Goal: Task Accomplishment & Management: Manage account settings

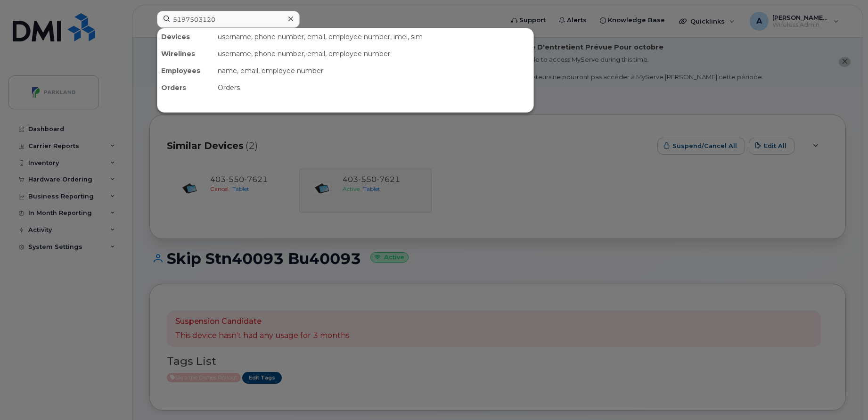
scroll to position [350, 0]
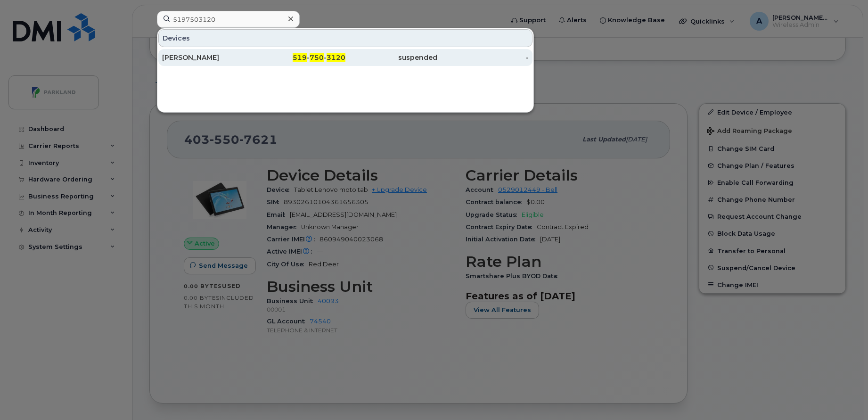
type input "5197503120"
click at [234, 54] on div "[PERSON_NAME]" at bounding box center [208, 57] width 92 height 9
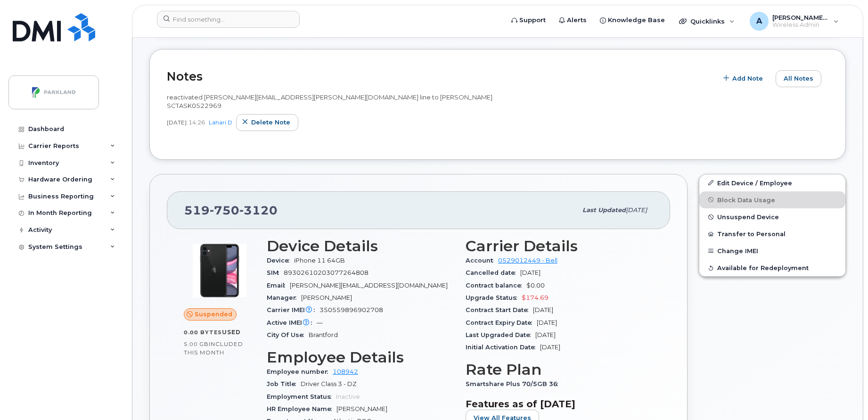
scroll to position [229, 0]
click at [730, 215] on span "Unsuspend Device" at bounding box center [748, 216] width 62 height 7
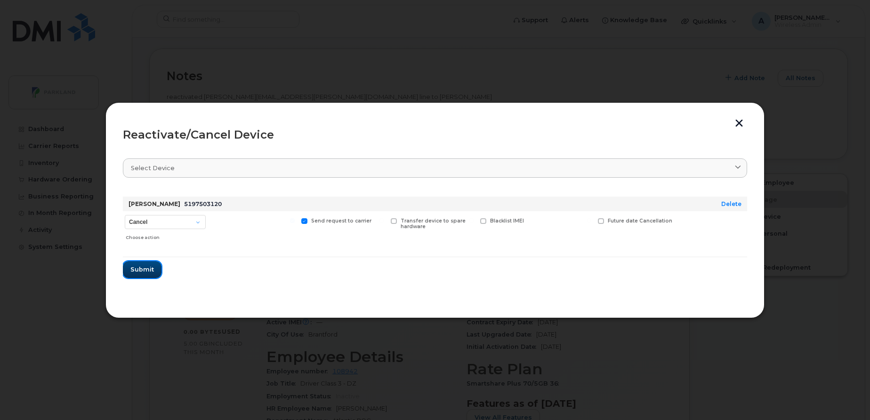
click at [139, 266] on span "Submit" at bounding box center [142, 269] width 24 height 9
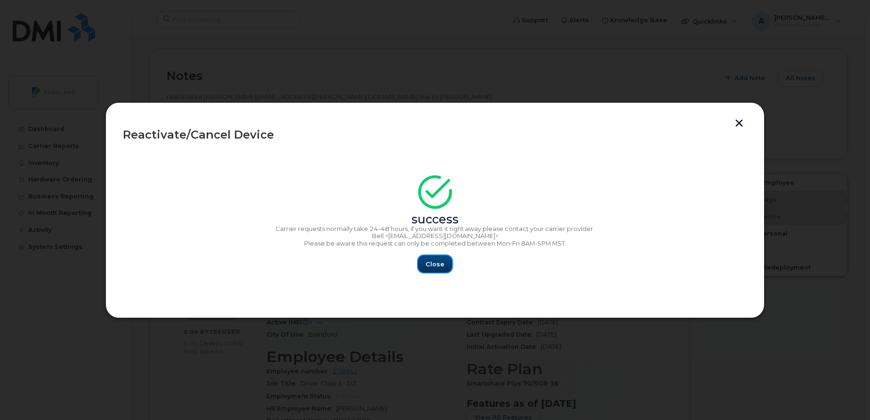
click at [427, 260] on span "Close" at bounding box center [435, 264] width 19 height 9
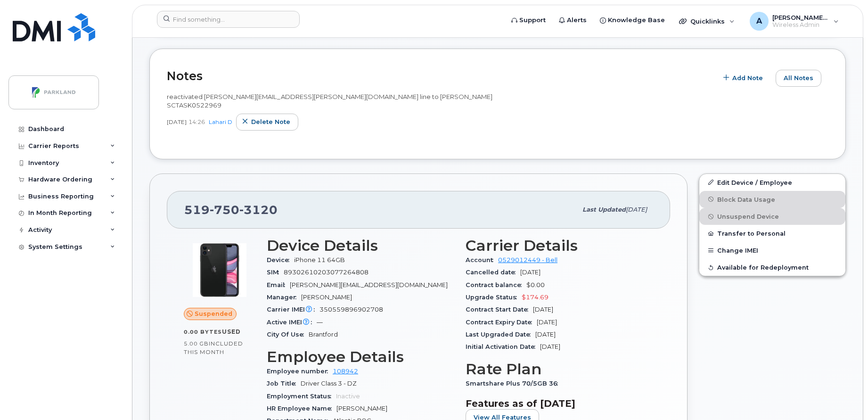
scroll to position [0, 0]
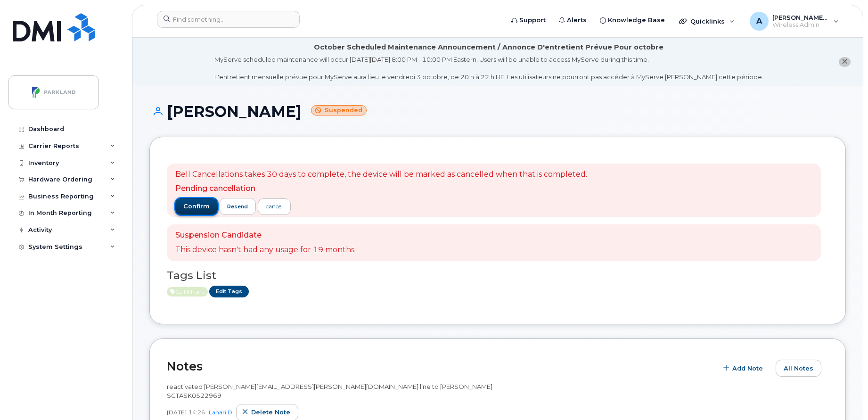
click at [194, 205] on span "confirm" at bounding box center [196, 206] width 26 height 8
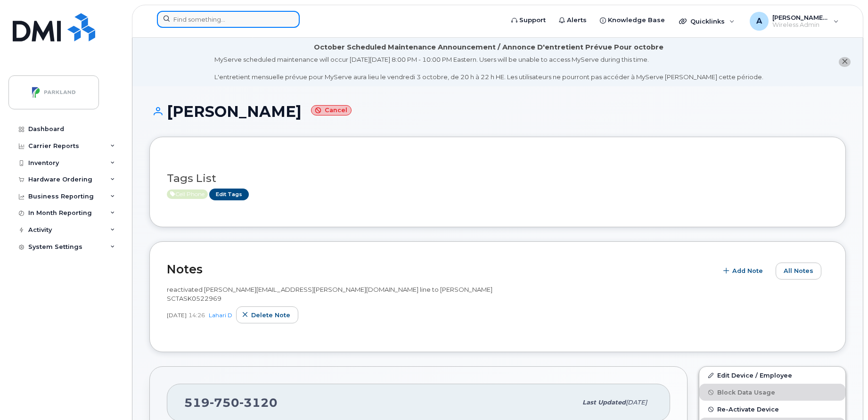
click at [187, 17] on input at bounding box center [228, 19] width 143 height 17
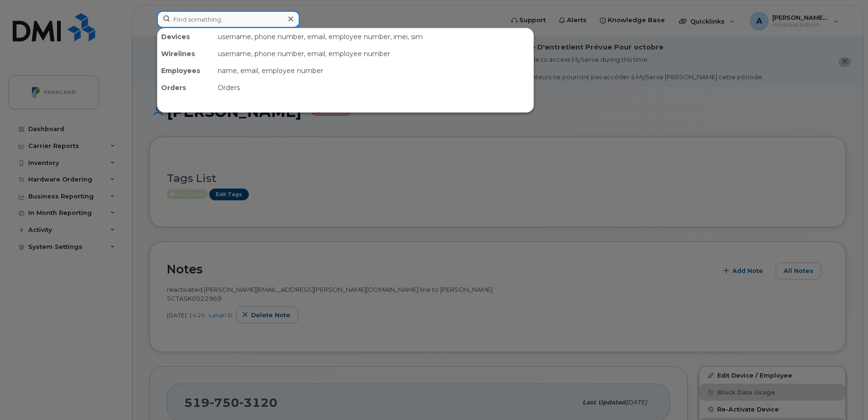
paste input "860949040023068"
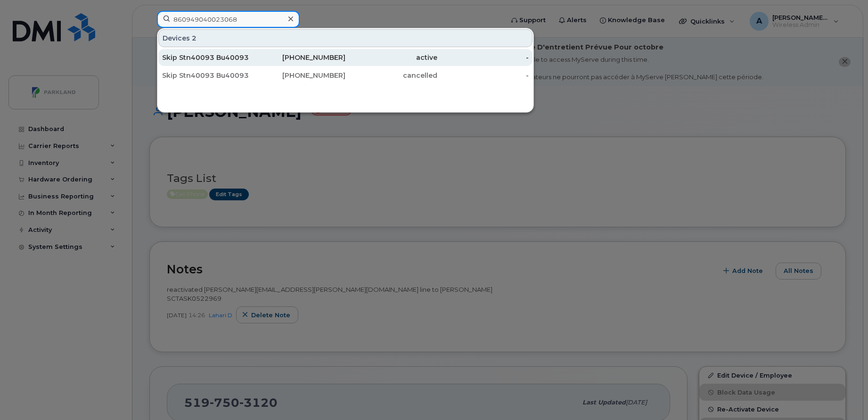
type input "860949040023068"
click at [325, 62] on div "403-550-7621" at bounding box center [300, 57] width 92 height 9
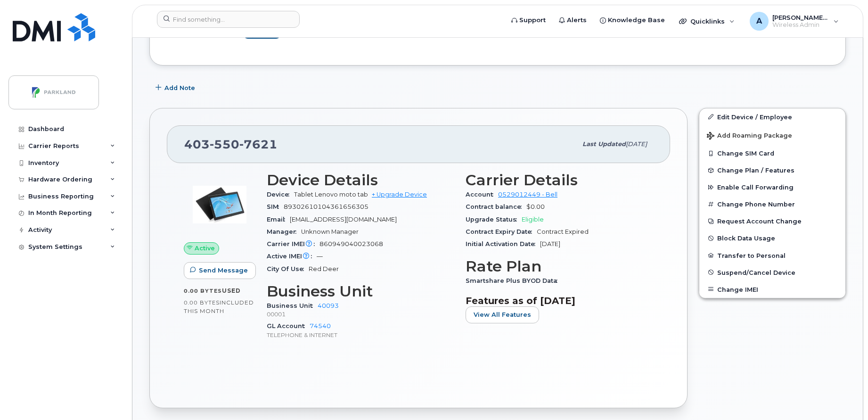
scroll to position [333, 0]
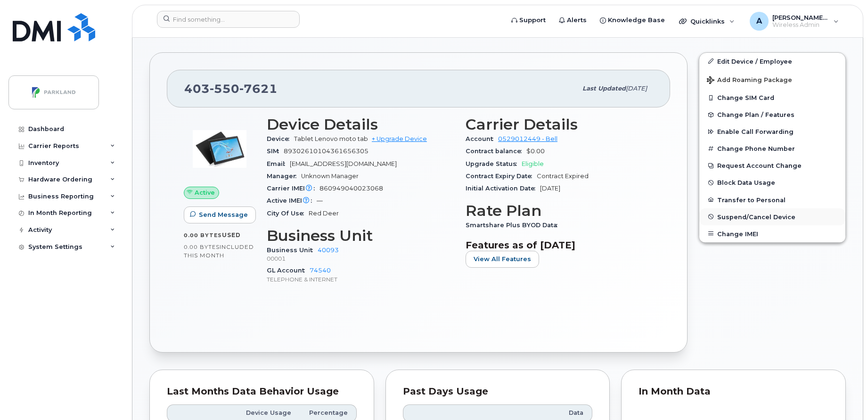
click at [767, 218] on span "Suspend/Cancel Device" at bounding box center [756, 216] width 78 height 7
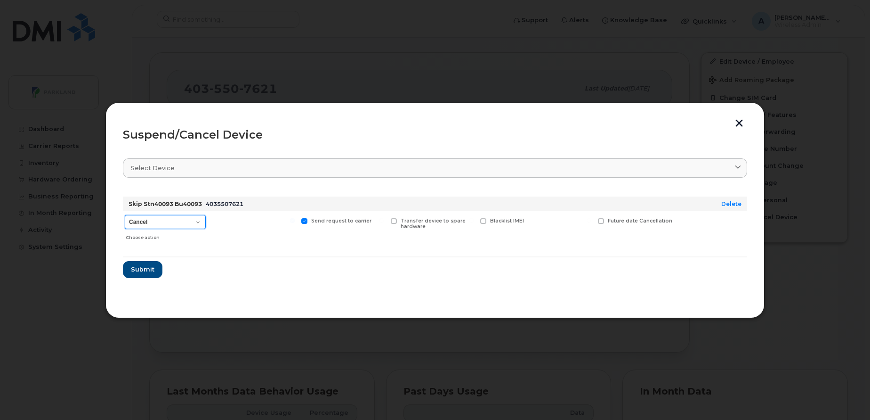
click at [169, 221] on select "Cancel Suspend - Extend Suspension Suspend - Reduced Rate Suspend - Full Rate S…" at bounding box center [165, 222] width 81 height 14
select select "[object Object]"
click at [125, 215] on select "Cancel Suspend - Extend Suspension Suspend - Reduced Rate Suspend - Full Rate S…" at bounding box center [165, 222] width 81 height 14
click at [742, 126] on button "button" at bounding box center [739, 124] width 14 height 10
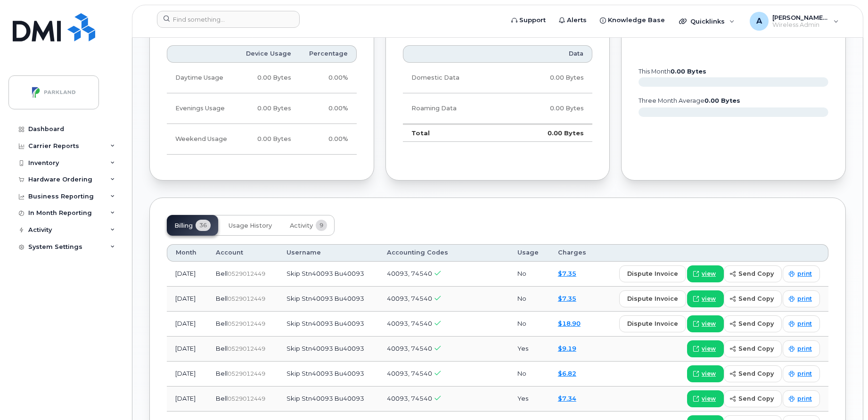
scroll to position [693, 0]
click at [711, 275] on span "view" at bounding box center [708, 272] width 14 height 8
